Goal: Task Accomplishment & Management: Use online tool/utility

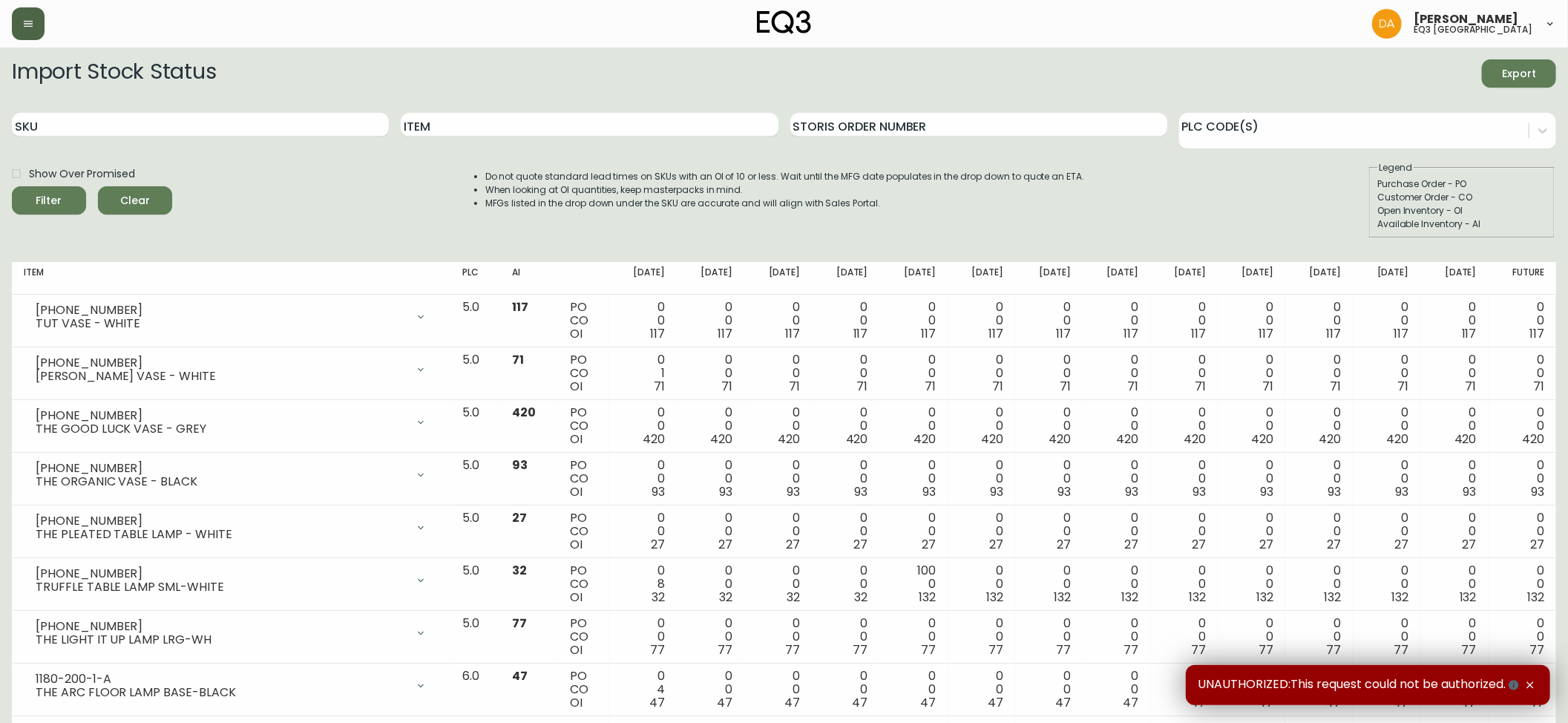
click at [34, 21] on icon "button" at bounding box center [28, 23] width 12 height 12
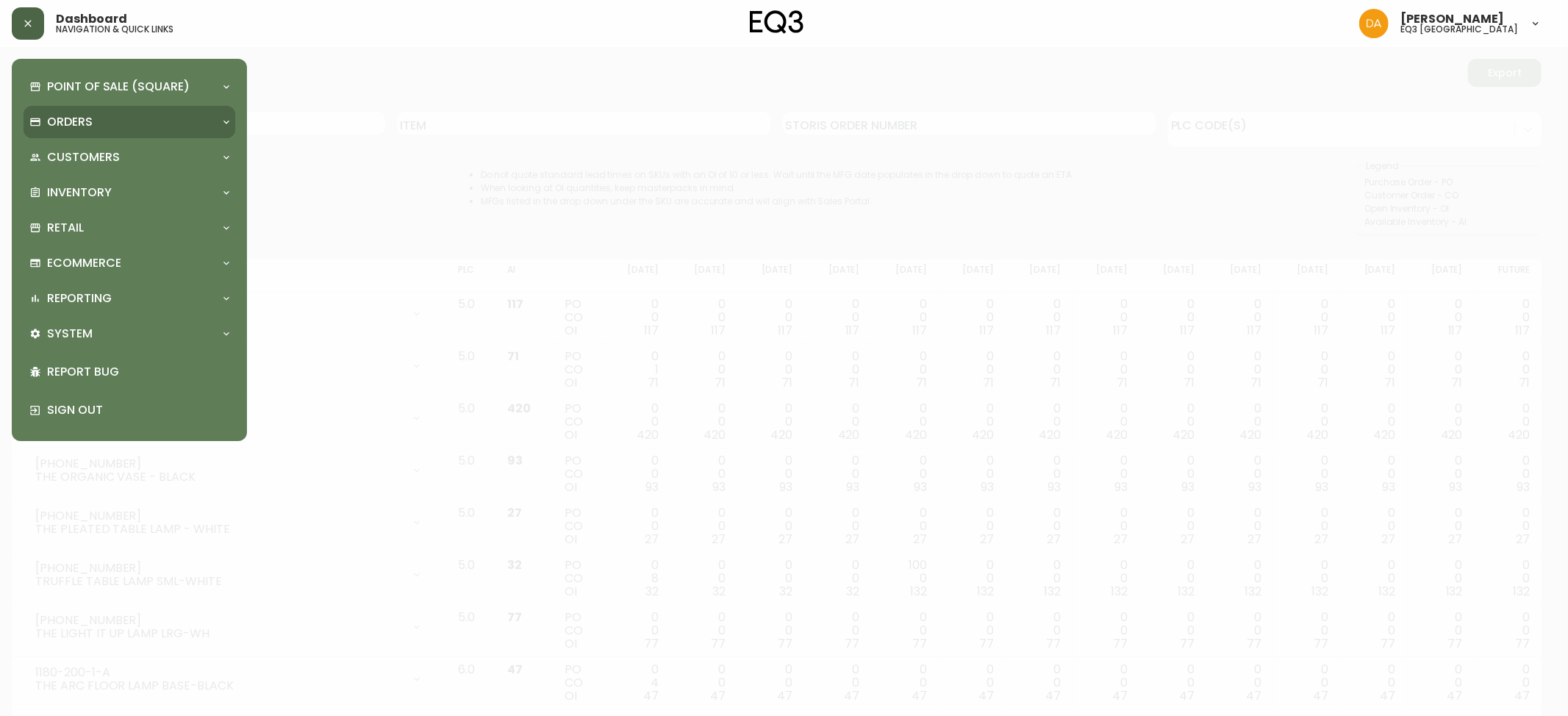
click at [89, 116] on p "Orders" at bounding box center [70, 122] width 46 height 16
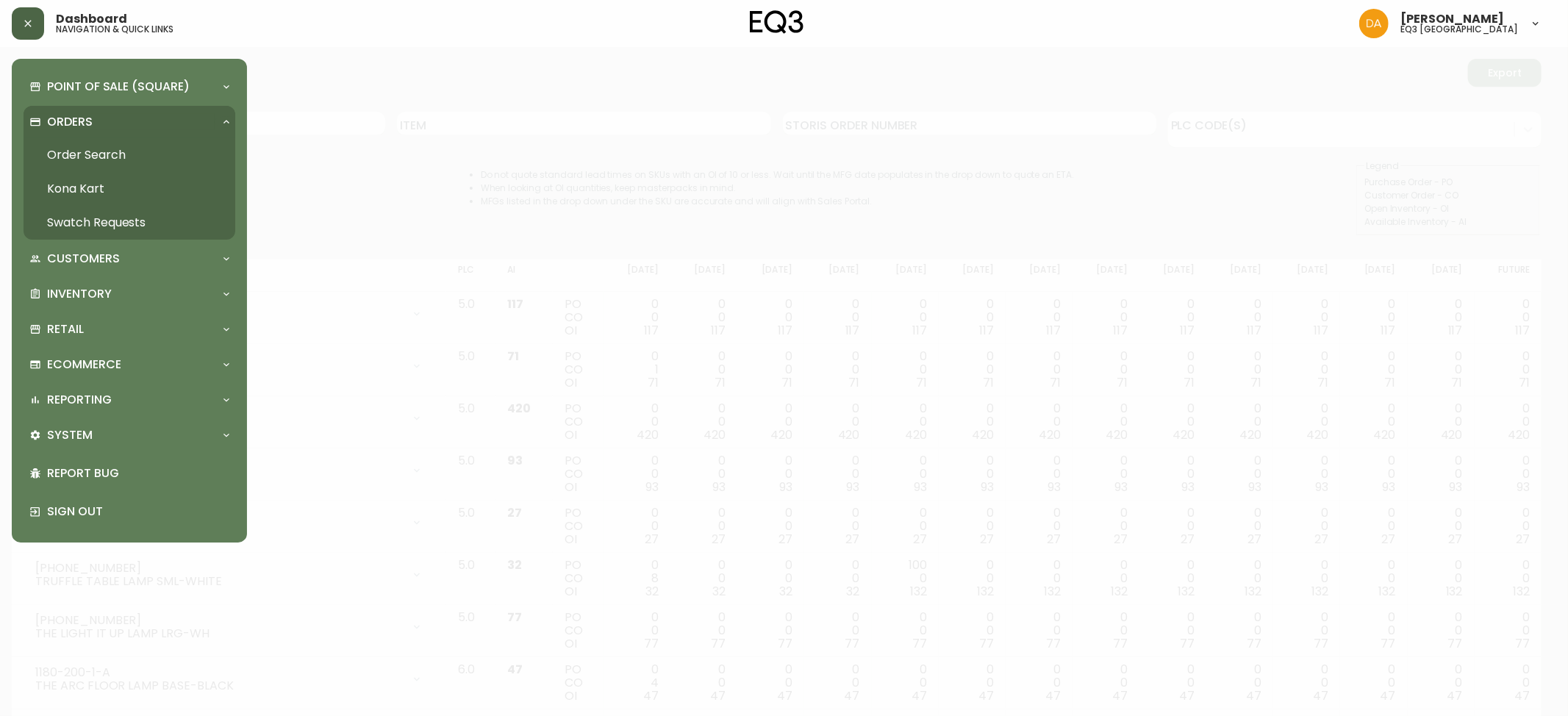
click at [71, 154] on link "Order Search" at bounding box center [130, 155] width 212 height 34
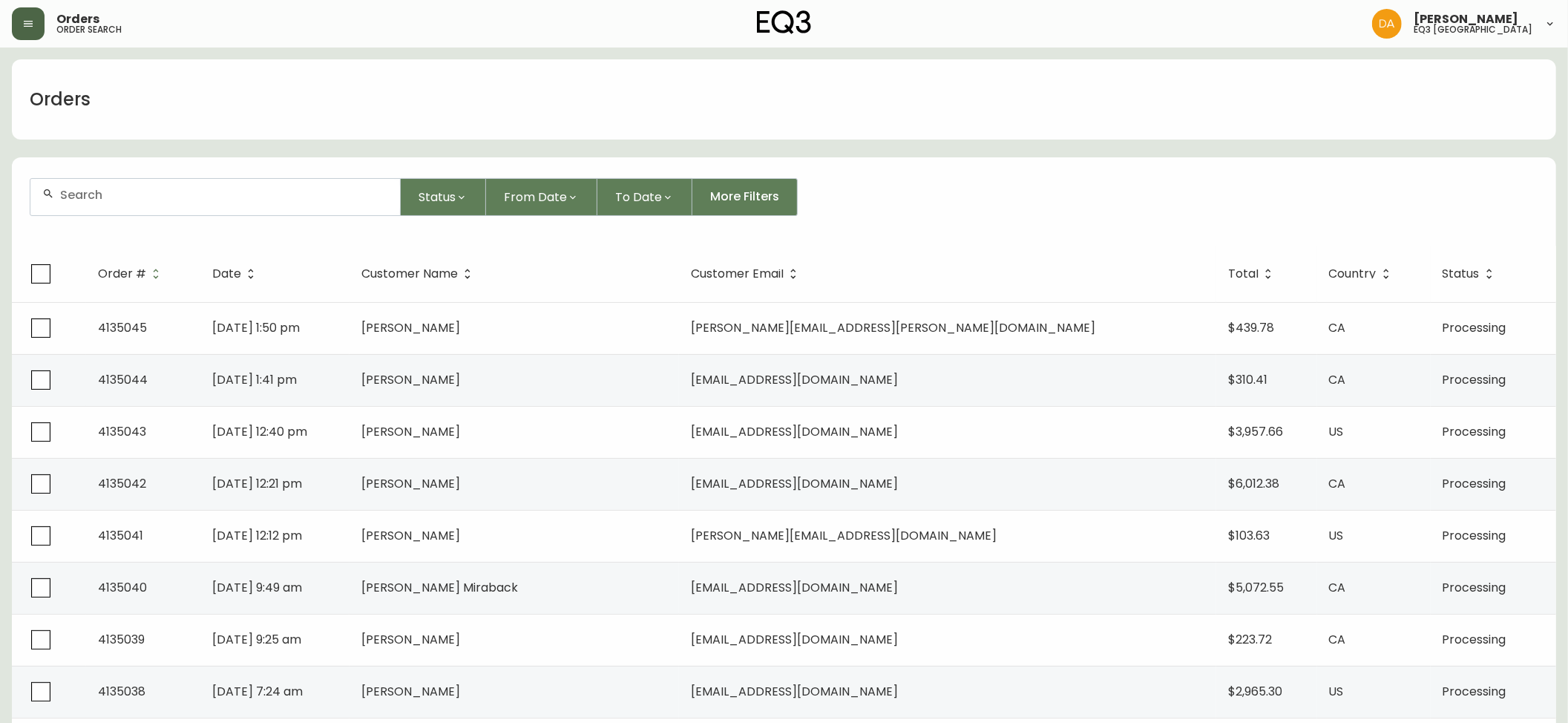
click at [105, 197] on input "text" at bounding box center [224, 195] width 328 height 14
click at [113, 277] on span "mgmckelvie@gmail.com" at bounding box center [151, 276] width 207 height 17
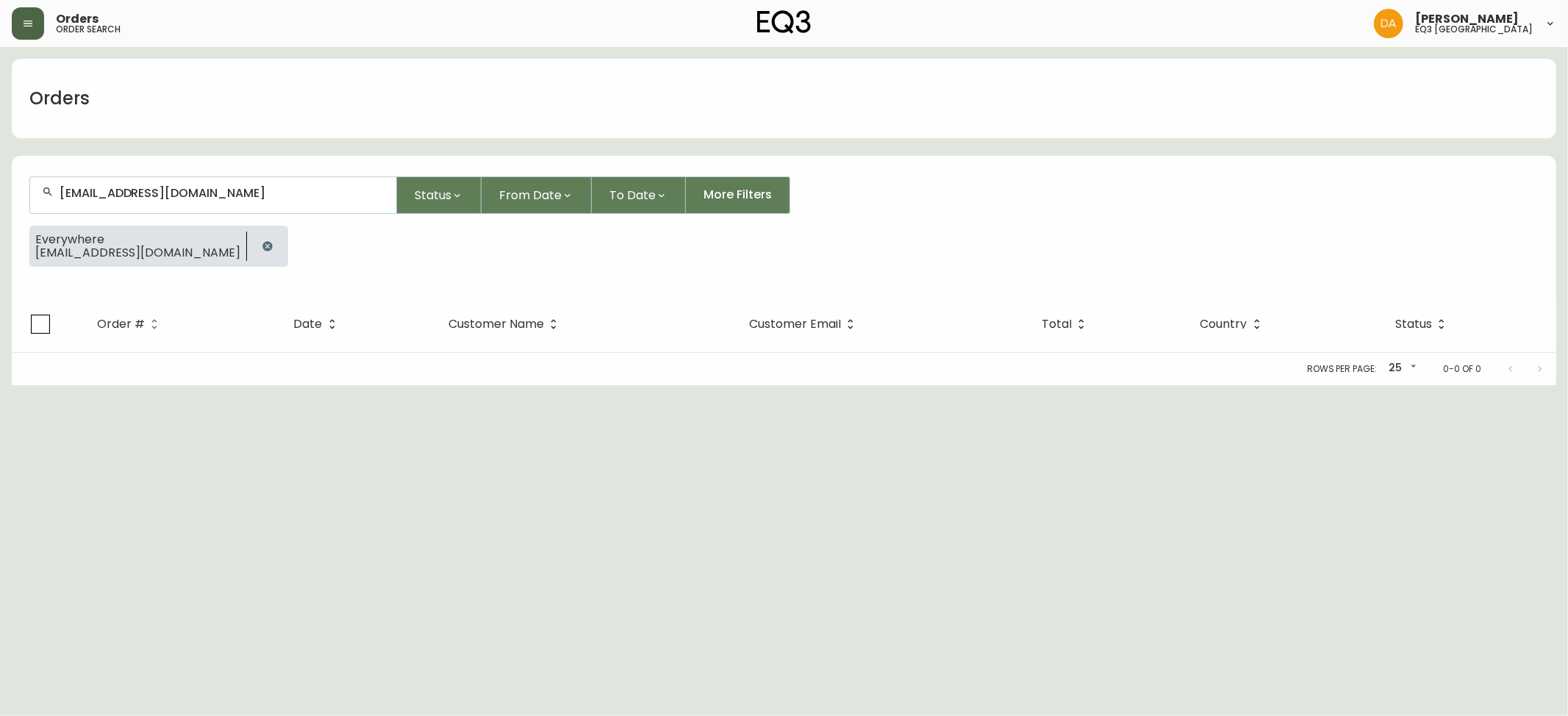
type input "mgmckelvie@gmail.com"
